Goal: Task Accomplishment & Management: Use online tool/utility

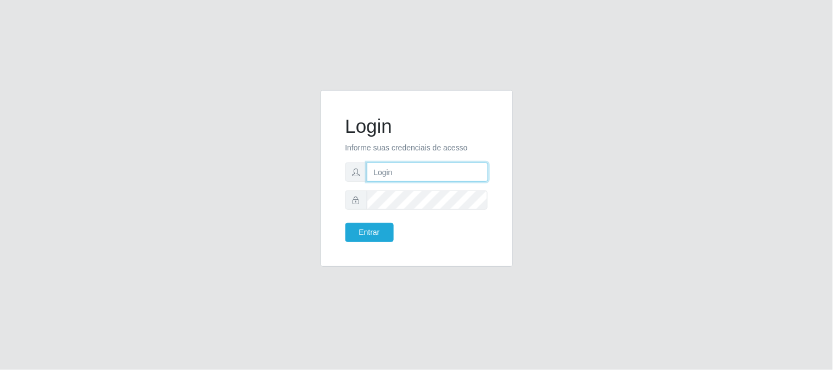
click at [446, 169] on input "text" at bounding box center [427, 172] width 121 height 19
type input "[EMAIL_ADDRESS][DOMAIN_NAME]"
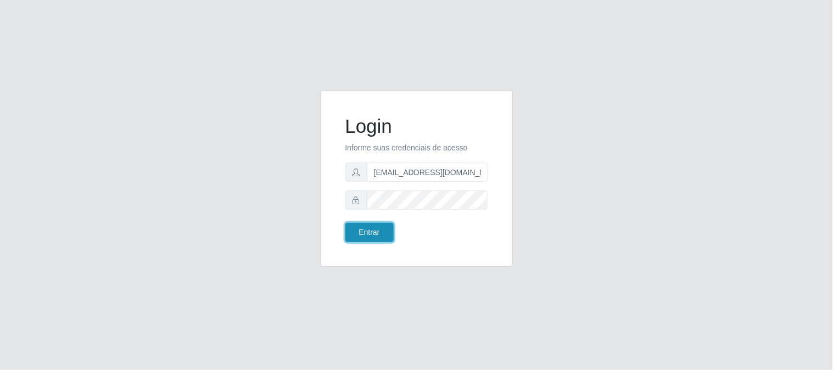
click at [376, 239] on button "Entrar" at bounding box center [369, 232] width 48 height 19
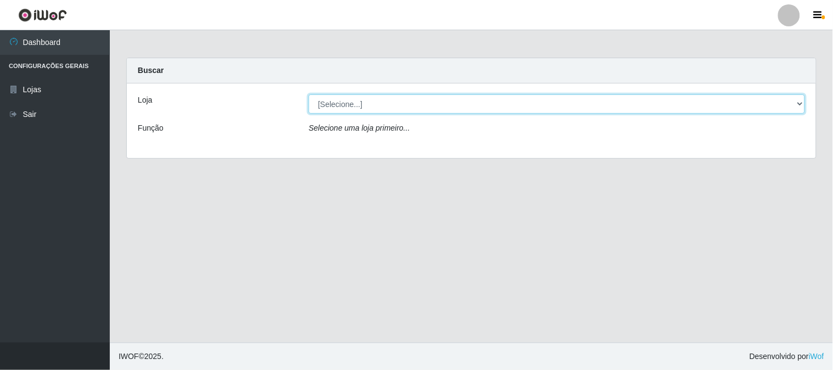
click at [801, 108] on select "[Selecione...] Queiroz Atacadão - [GEOGRAPHIC_DATA]" at bounding box center [557, 103] width 497 height 19
select select "464"
click at [309, 94] on select "[Selecione...] Queiroz Atacadão - [GEOGRAPHIC_DATA]" at bounding box center [557, 103] width 497 height 19
